Goal: Find specific page/section

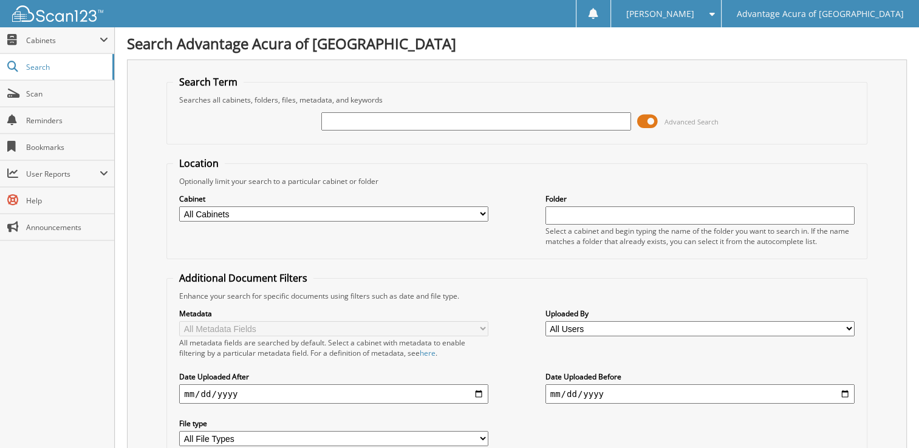
click at [526, 120] on input "text" at bounding box center [475, 121] width 309 height 18
type input "79484"
click at [650, 118] on span at bounding box center [647, 121] width 21 height 18
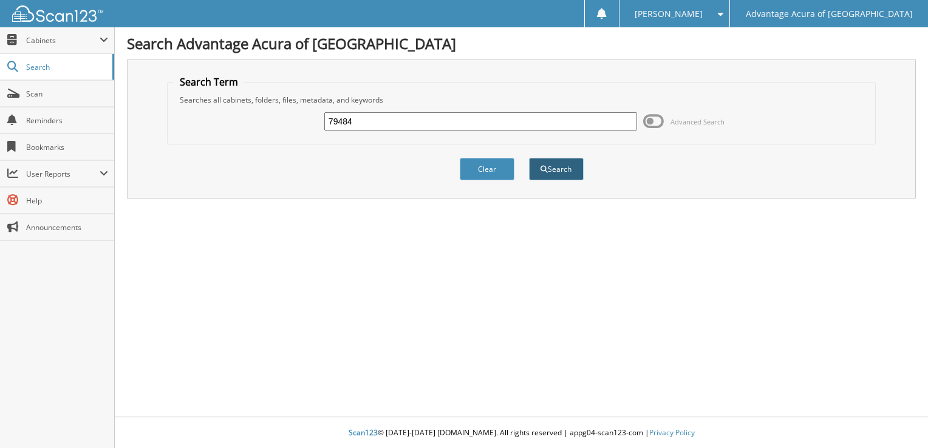
click at [556, 168] on button "Search" at bounding box center [556, 169] width 55 height 22
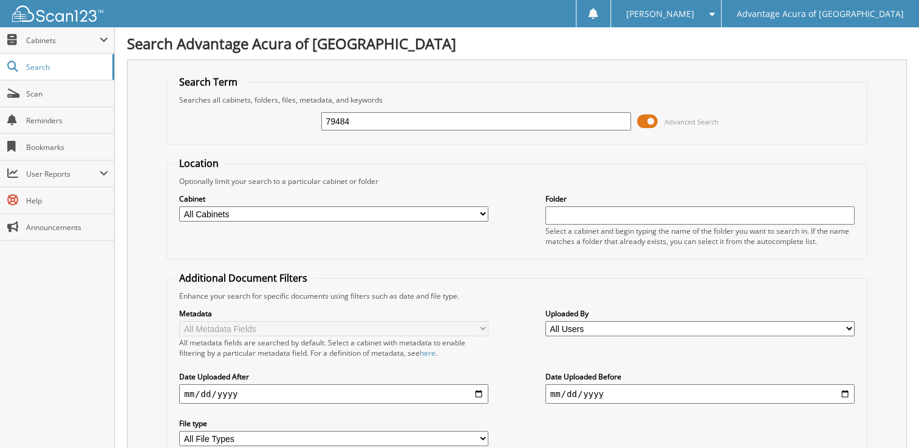
click at [656, 117] on span at bounding box center [647, 121] width 21 height 18
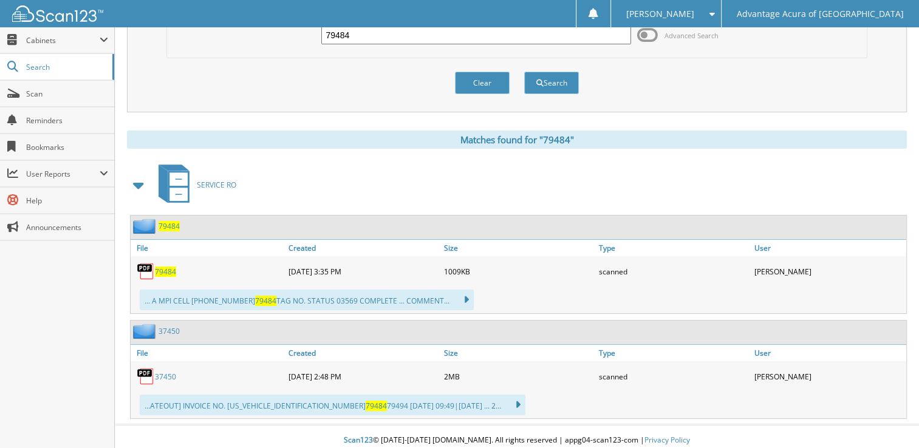
scroll to position [87, 0]
click at [162, 265] on span "79484" at bounding box center [165, 270] width 21 height 10
click at [391, 30] on input "79484" at bounding box center [475, 34] width 309 height 18
type input "79450"
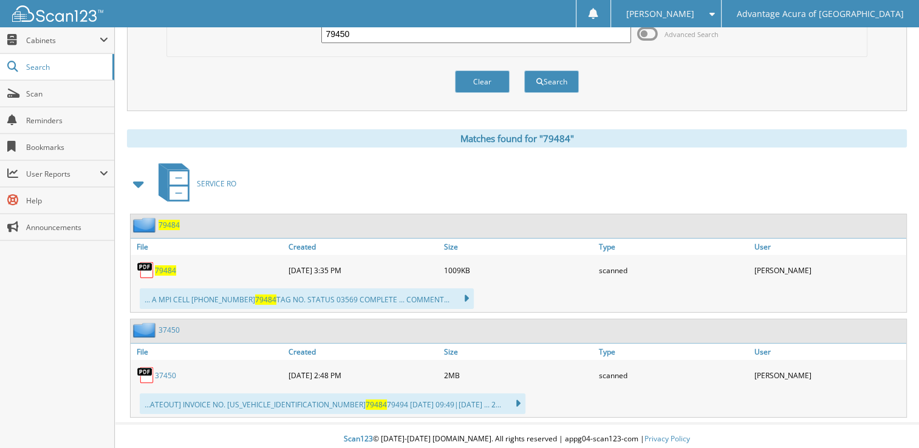
click at [524, 70] on button "Search" at bounding box center [551, 81] width 55 height 22
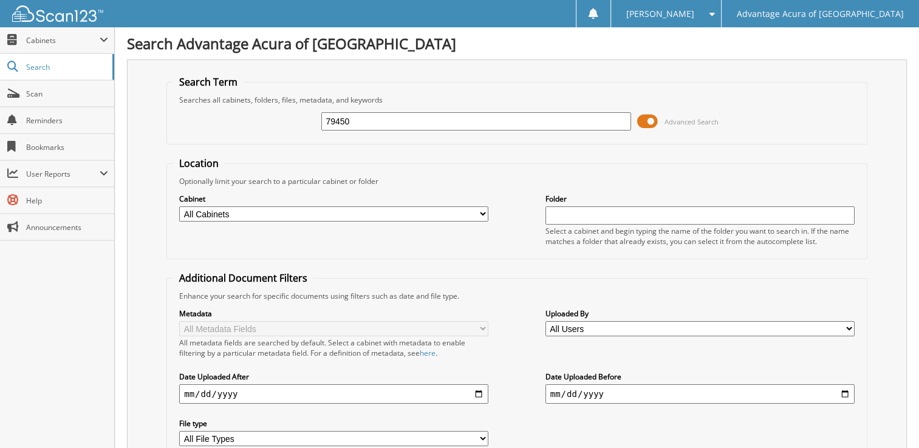
click at [652, 121] on span at bounding box center [647, 121] width 21 height 18
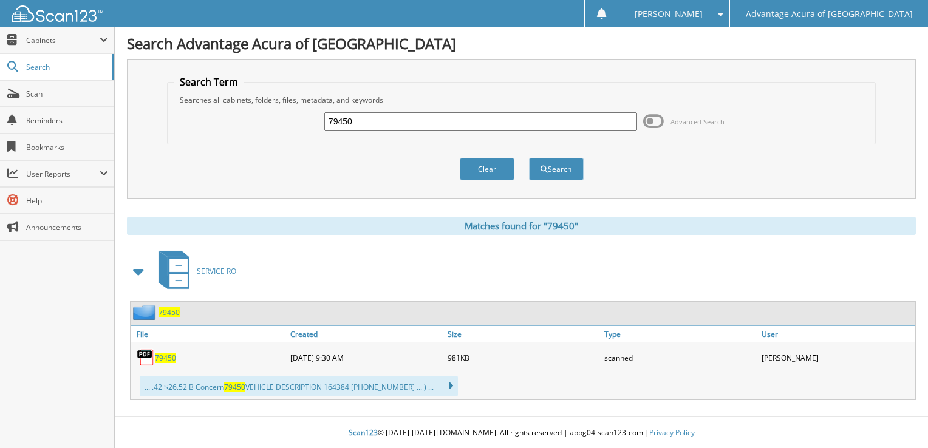
click at [169, 356] on span "79450" at bounding box center [165, 358] width 21 height 10
